Goal: Task Accomplishment & Management: Manage account settings

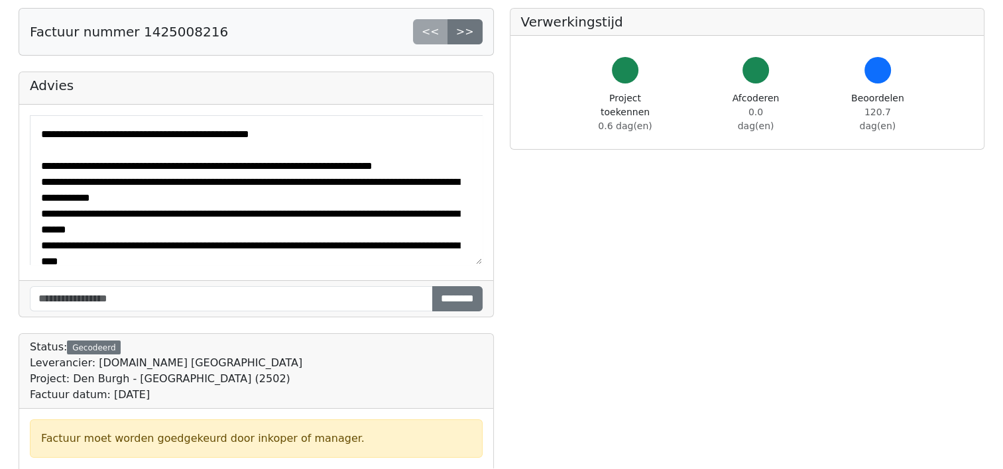
scroll to position [32, 0]
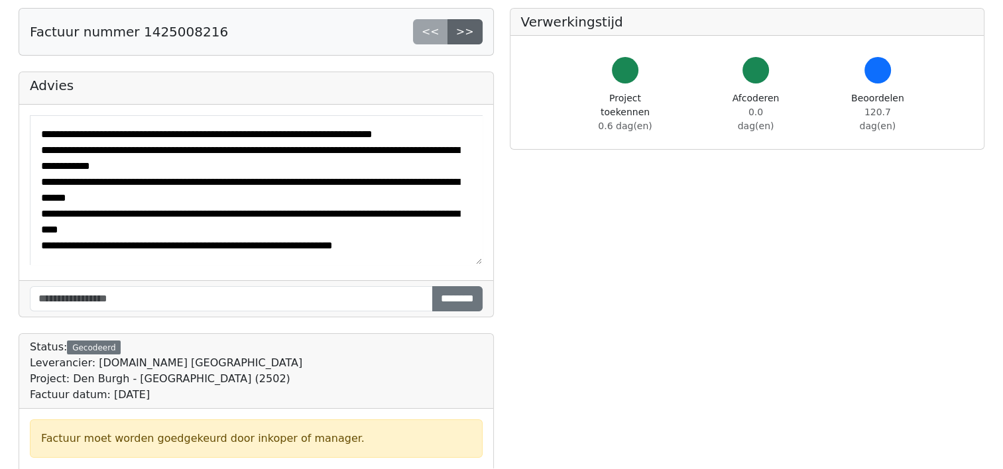
click at [471, 36] on link ">>" at bounding box center [464, 31] width 35 height 25
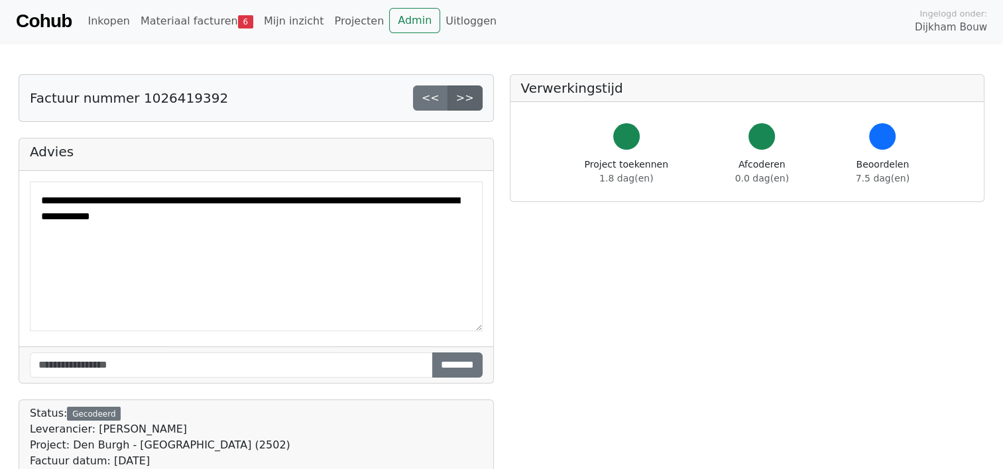
click at [467, 103] on link ">>" at bounding box center [464, 98] width 35 height 25
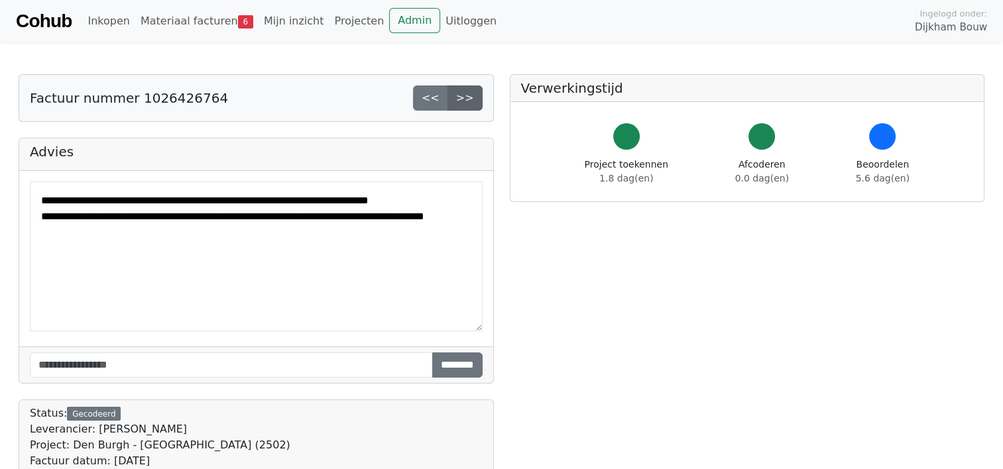
click at [467, 93] on link ">>" at bounding box center [464, 98] width 35 height 25
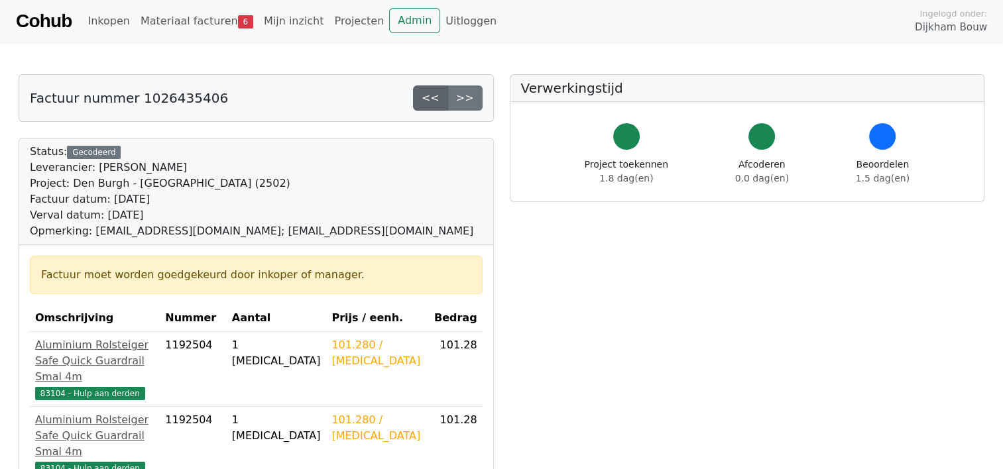
click at [430, 98] on link "<<" at bounding box center [430, 98] width 35 height 25
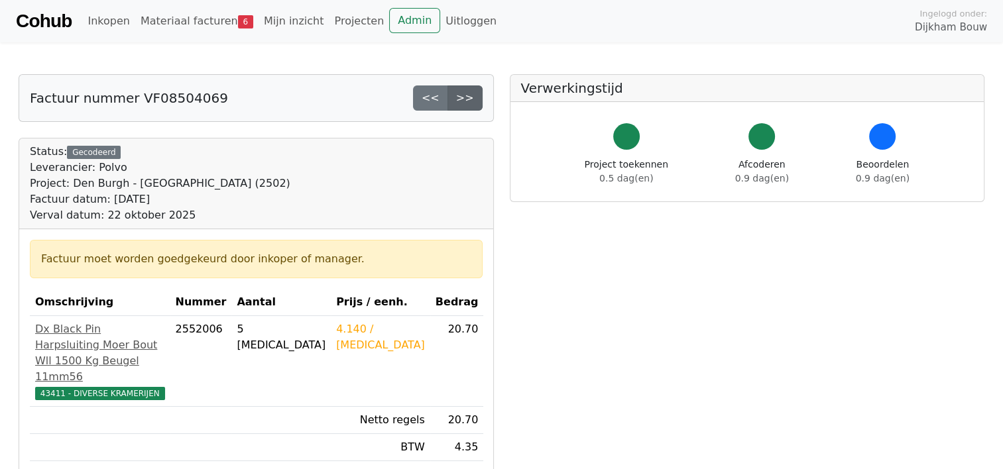
click at [465, 103] on link ">>" at bounding box center [464, 98] width 35 height 25
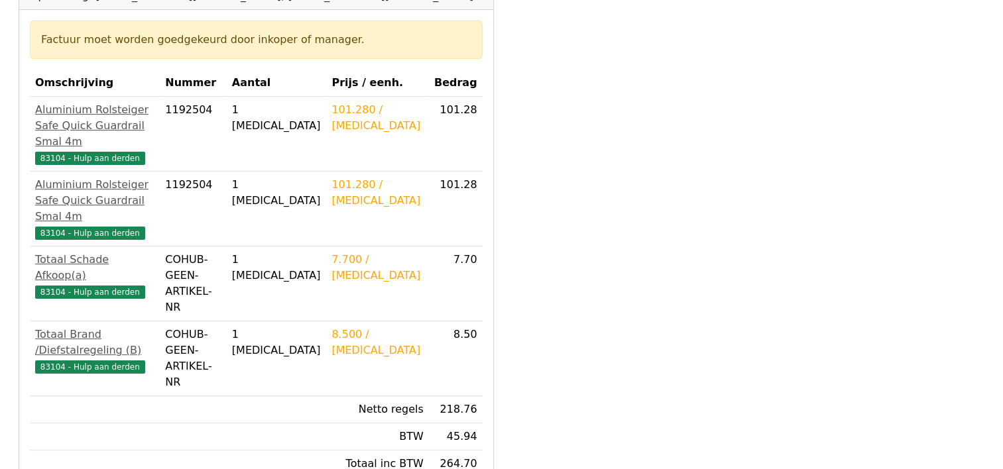
scroll to position [265, 0]
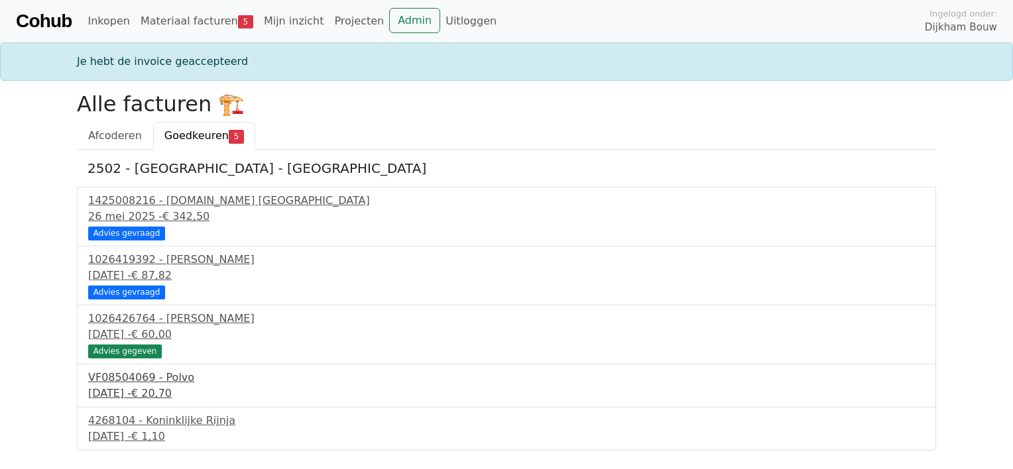
click at [152, 382] on div "VF08504069 - Polvo" at bounding box center [506, 378] width 837 height 16
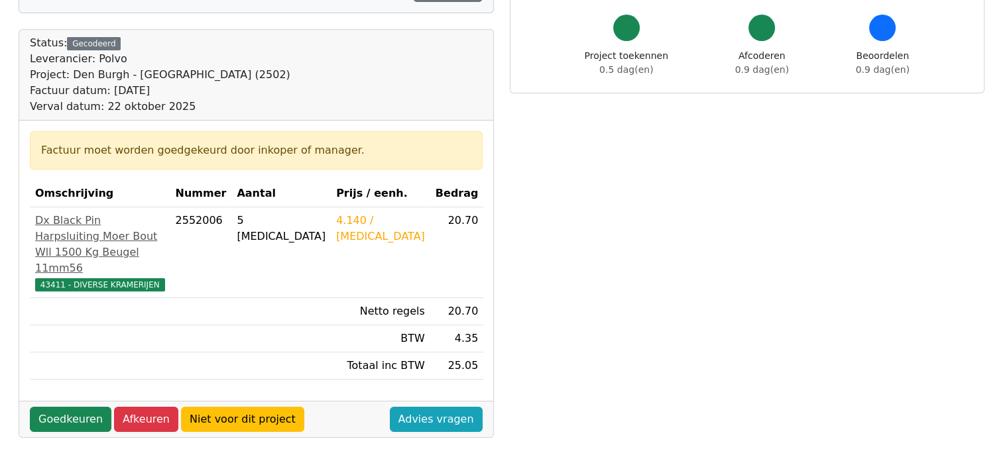
scroll to position [133, 0]
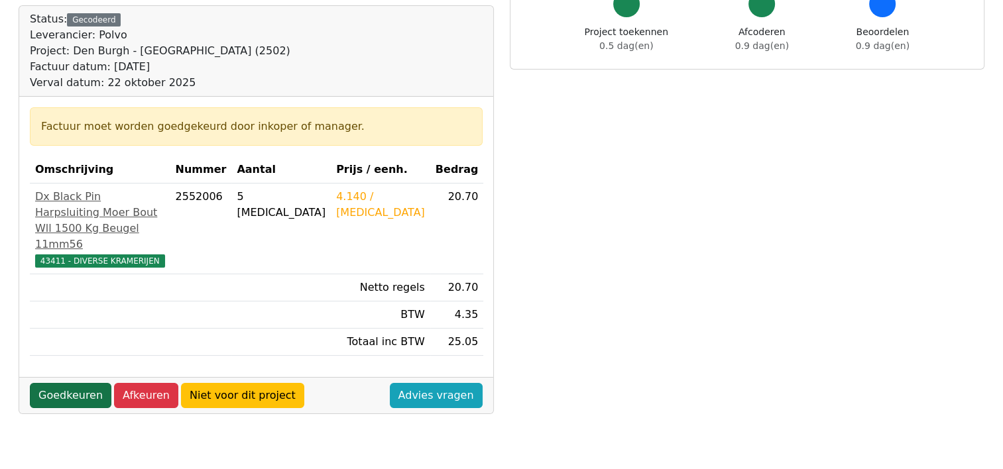
click at [58, 408] on link "Goedkeuren" at bounding box center [71, 395] width 82 height 25
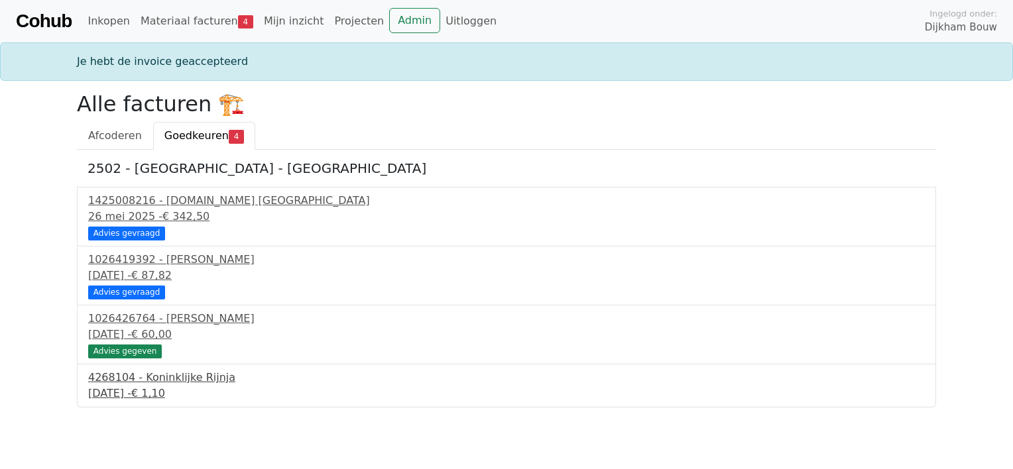
click at [168, 384] on div "4268104 - Koninklijke Rijnja" at bounding box center [506, 378] width 837 height 16
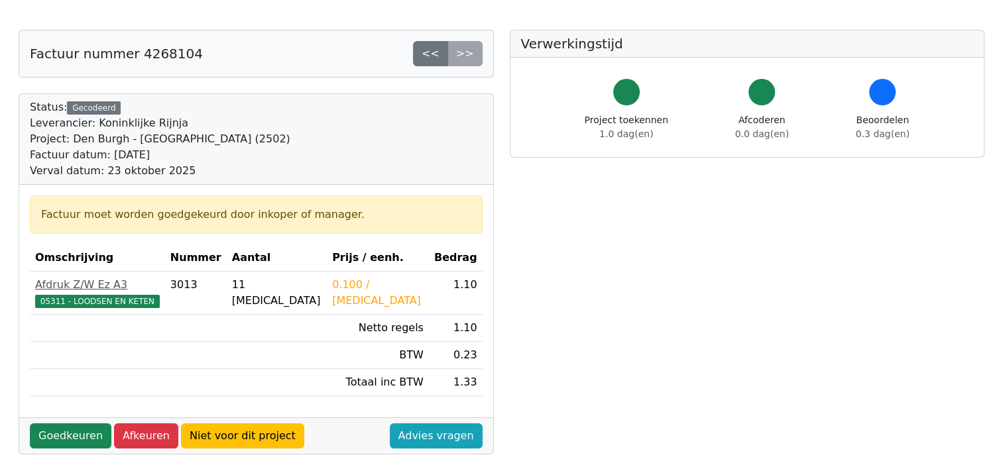
scroll to position [133, 0]
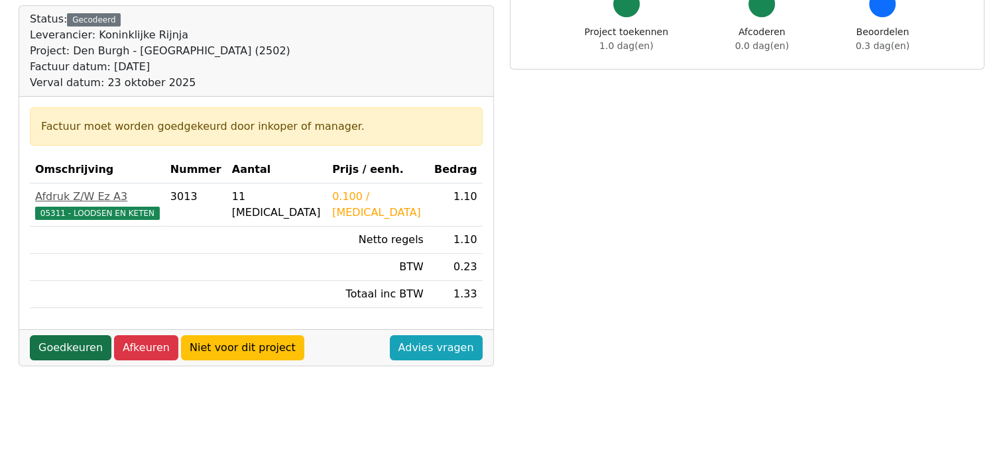
click at [66, 349] on link "Goedkeuren" at bounding box center [71, 347] width 82 height 25
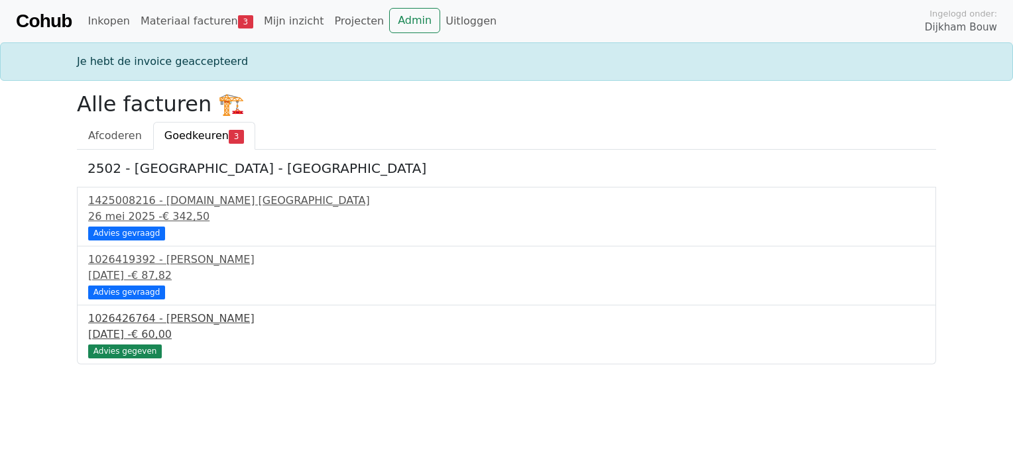
click at [176, 321] on div "1026426764 - [PERSON_NAME]" at bounding box center [506, 319] width 837 height 16
